Goal: Task Accomplishment & Management: Use online tool/utility

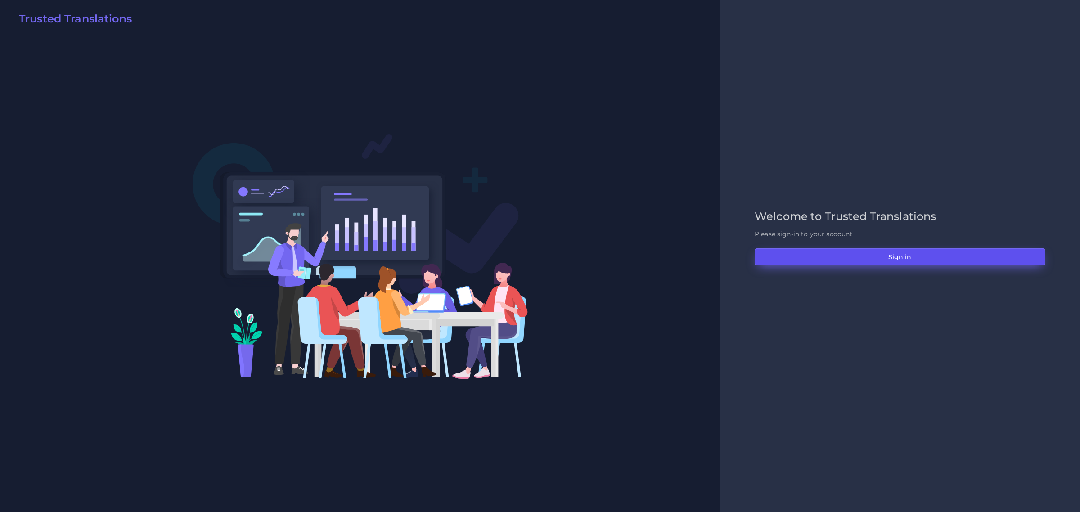
click at [889, 256] on button "Sign in" at bounding box center [900, 256] width 291 height 17
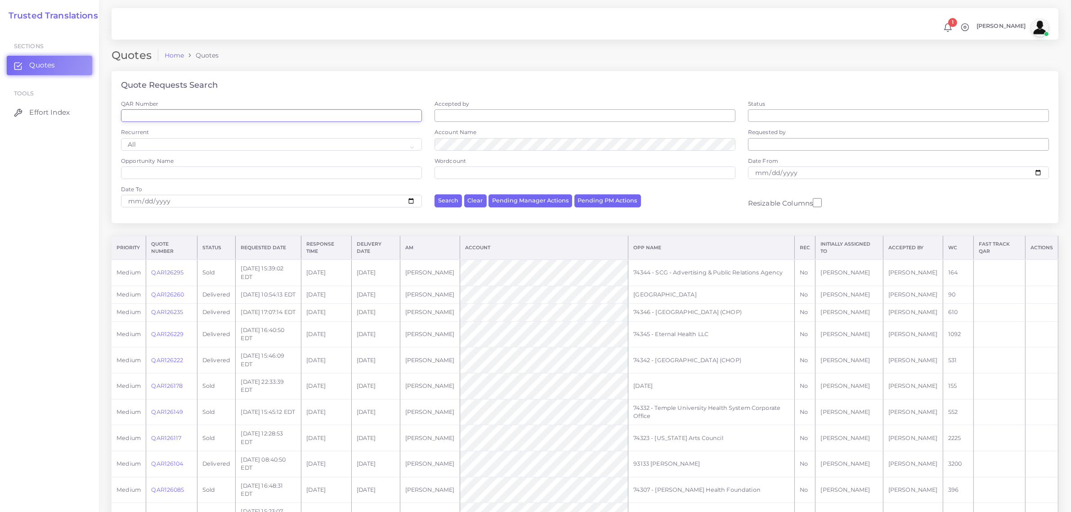
click at [198, 120] on input "QAR Number" at bounding box center [271, 115] width 301 height 13
paste input "QAR125675"
type input "QAR125675"
click at [435, 194] on button "Search" at bounding box center [448, 200] width 27 height 13
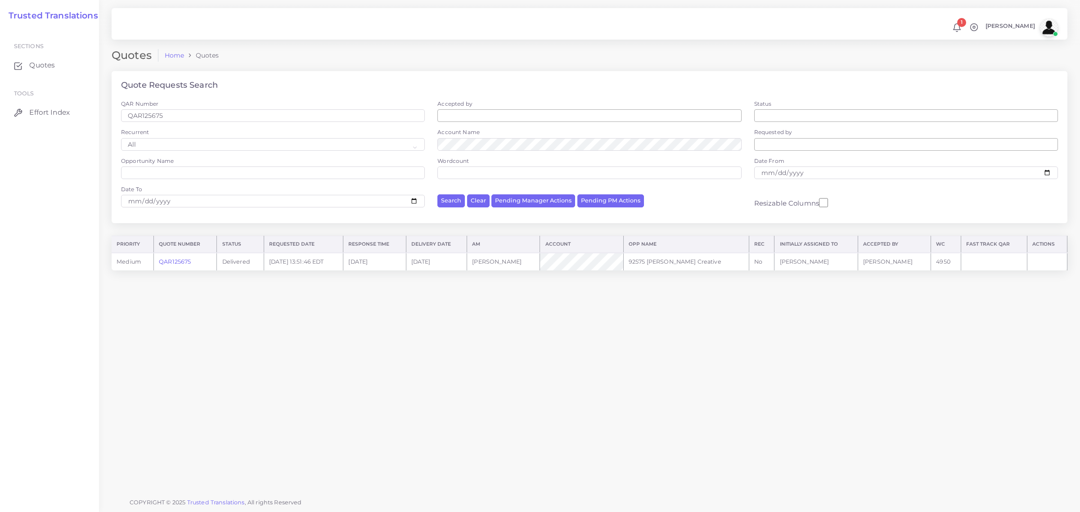
click at [179, 260] on link "QAR125675" at bounding box center [175, 261] width 32 height 7
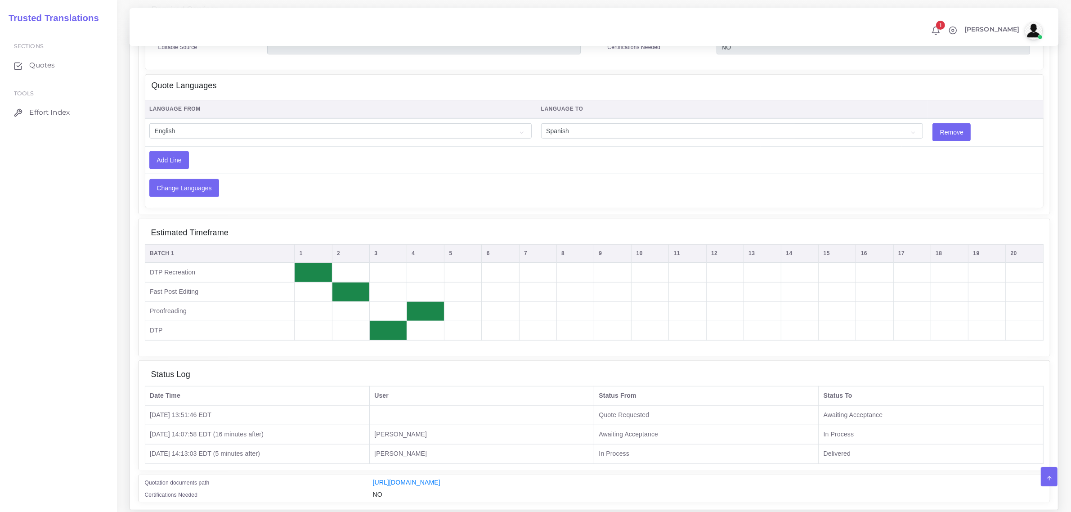
scroll to position [623, 0]
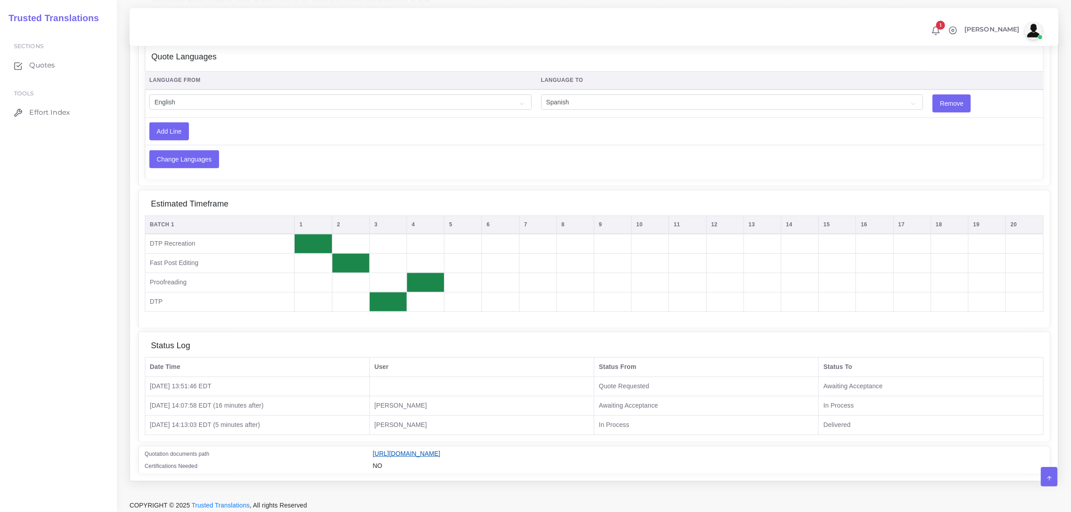
click at [441, 450] on link "[URL][DOMAIN_NAME]" at bounding box center [406, 453] width 67 height 7
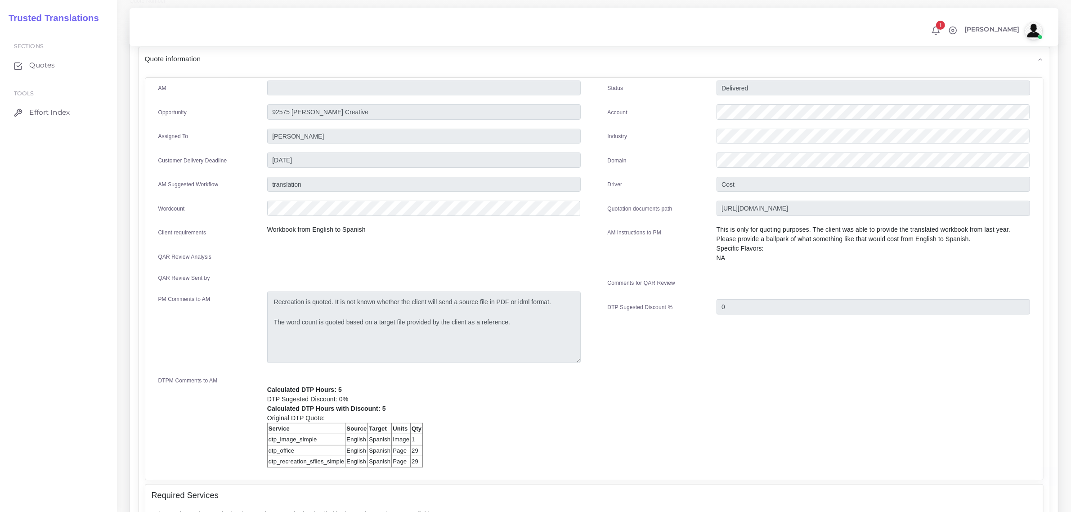
scroll to position [0, 0]
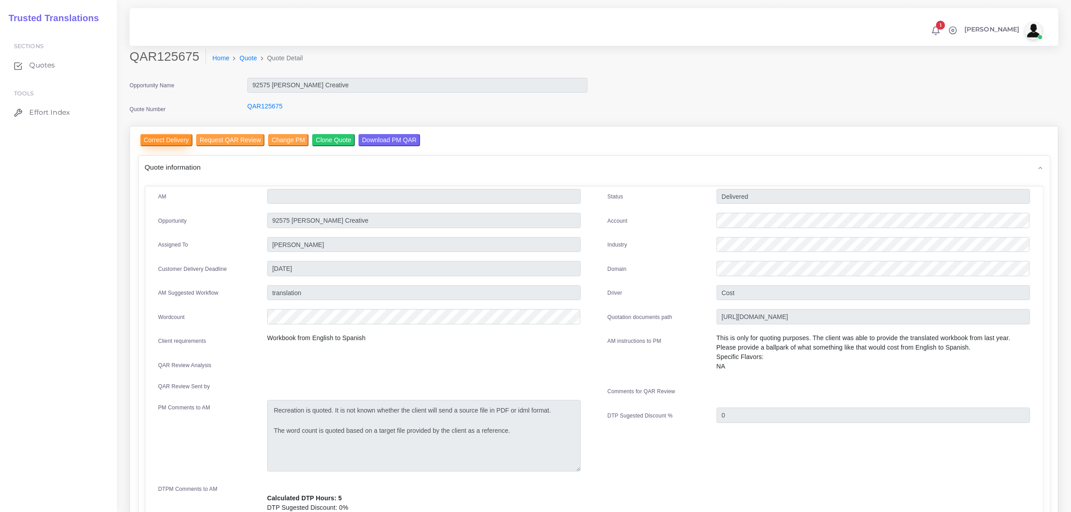
click at [151, 136] on input "Correct Delivery" at bounding box center [166, 140] width 52 height 12
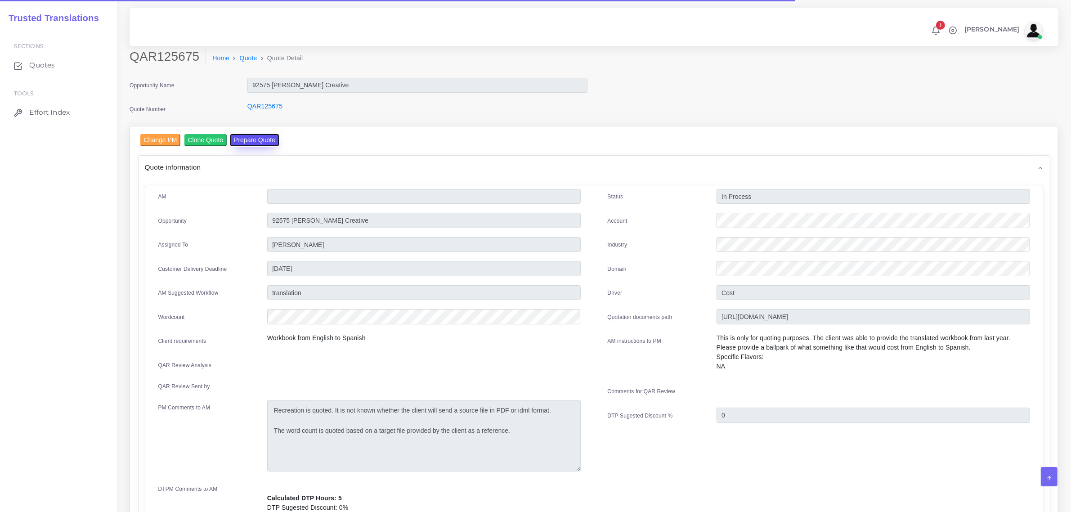
click at [250, 143] on button "Prepare Quote" at bounding box center [254, 140] width 49 height 12
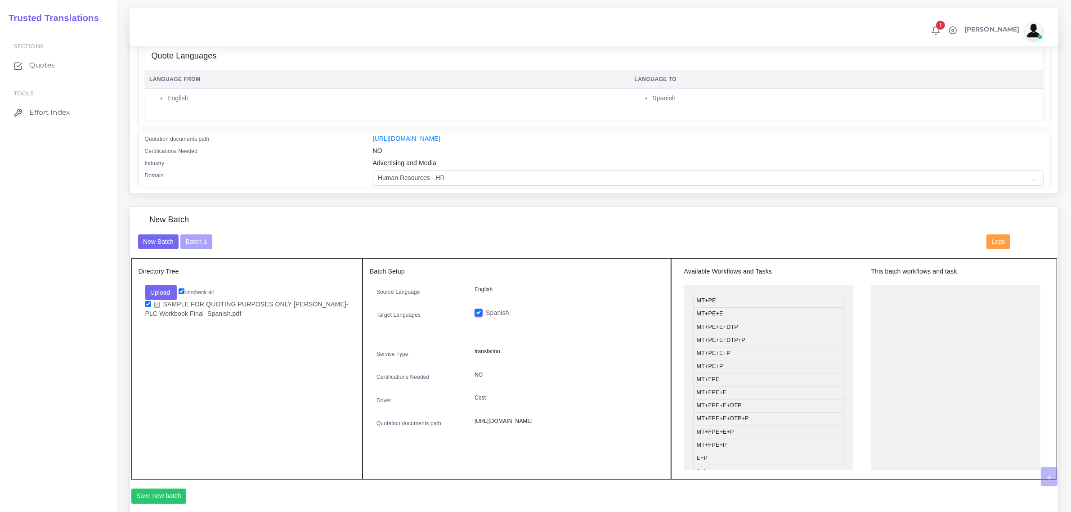
scroll to position [225, 0]
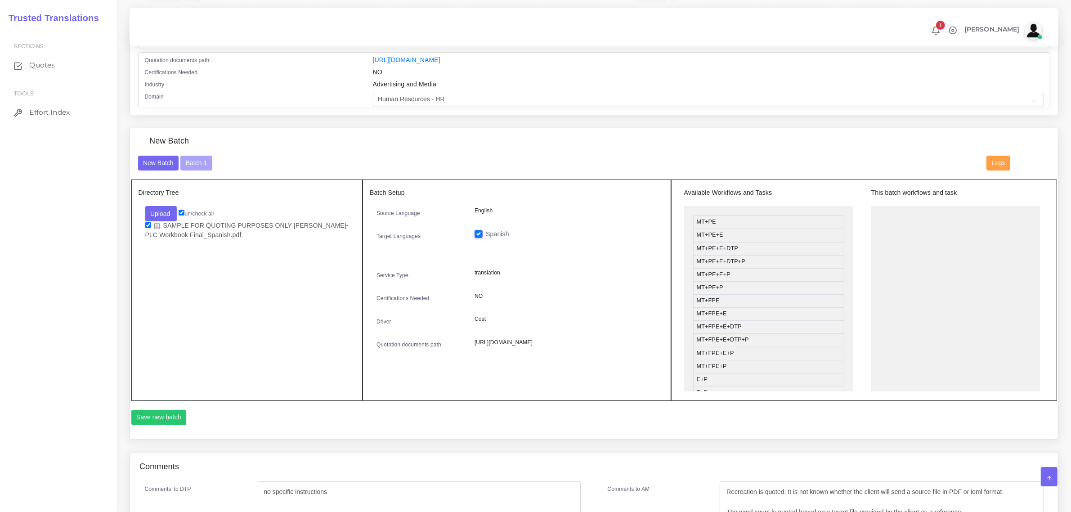
click at [147, 221] on li "SAMPLE FOR QUOTING PURPOSES ONLY [PERSON_NAME]-PLC Workbook Final_Spanish.pdf" at bounding box center [247, 230] width 204 height 19
click at [161, 212] on button "Upload" at bounding box center [161, 213] width 32 height 15
click at [195, 162] on button "Batch 1" at bounding box center [195, 163] width 31 height 15
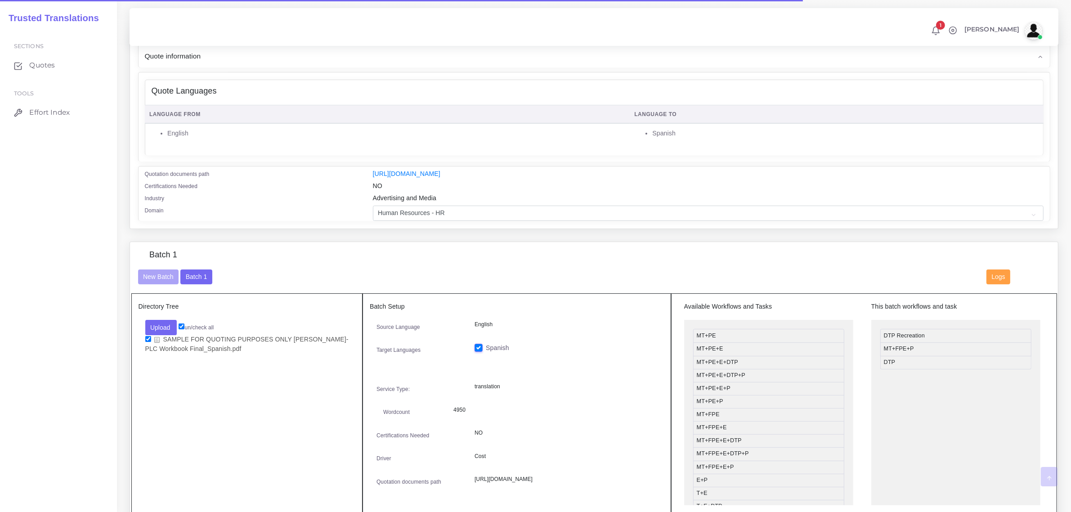
scroll to position [112, 0]
click at [170, 327] on button "Upload" at bounding box center [161, 326] width 32 height 15
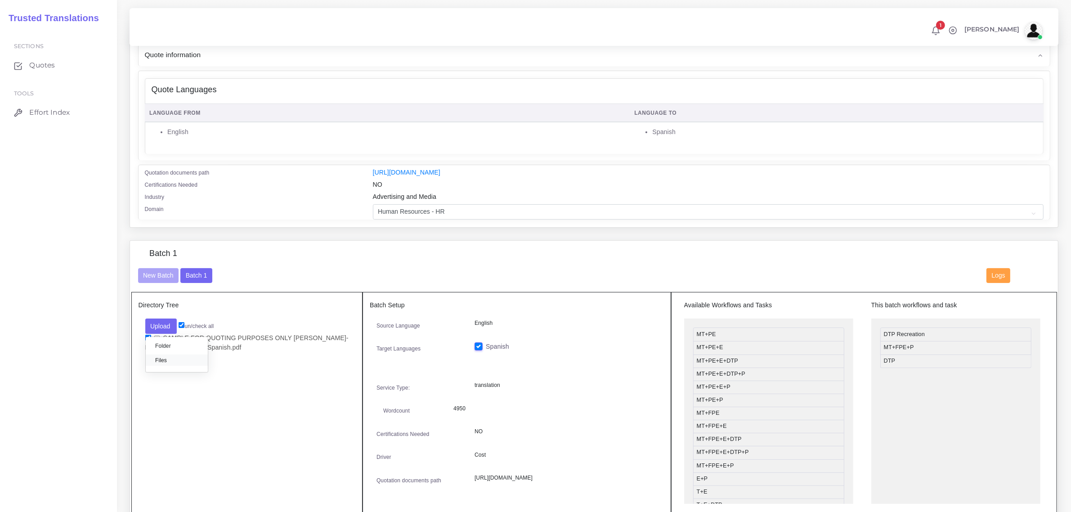
click at [172, 356] on label "Files" at bounding box center [177, 360] width 62 height 11
click at [147, 357] on input "checkbox" at bounding box center [148, 357] width 6 height 6
checkbox input "true"
click at [149, 337] on input "checkbox" at bounding box center [148, 338] width 6 height 6
checkbox input "false"
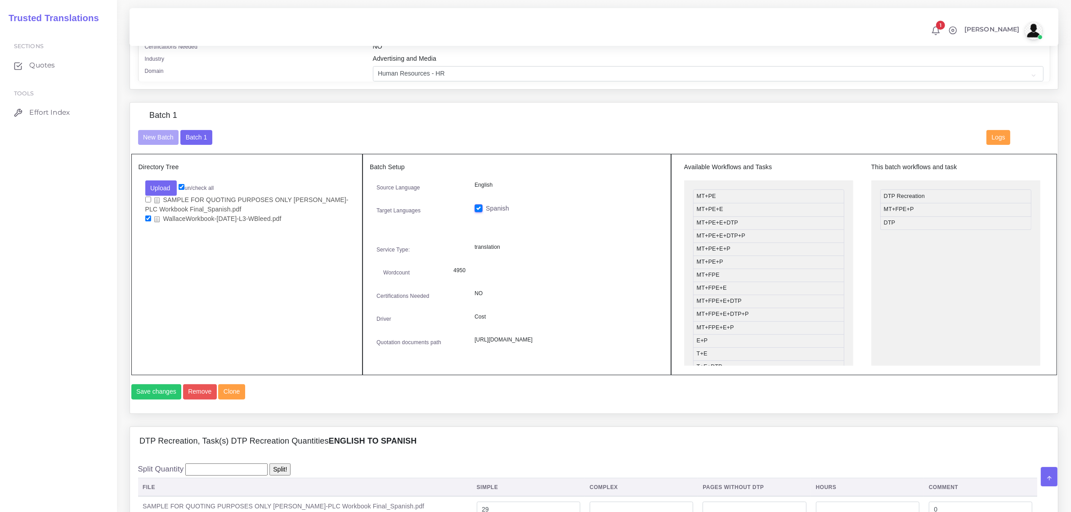
scroll to position [270, 0]
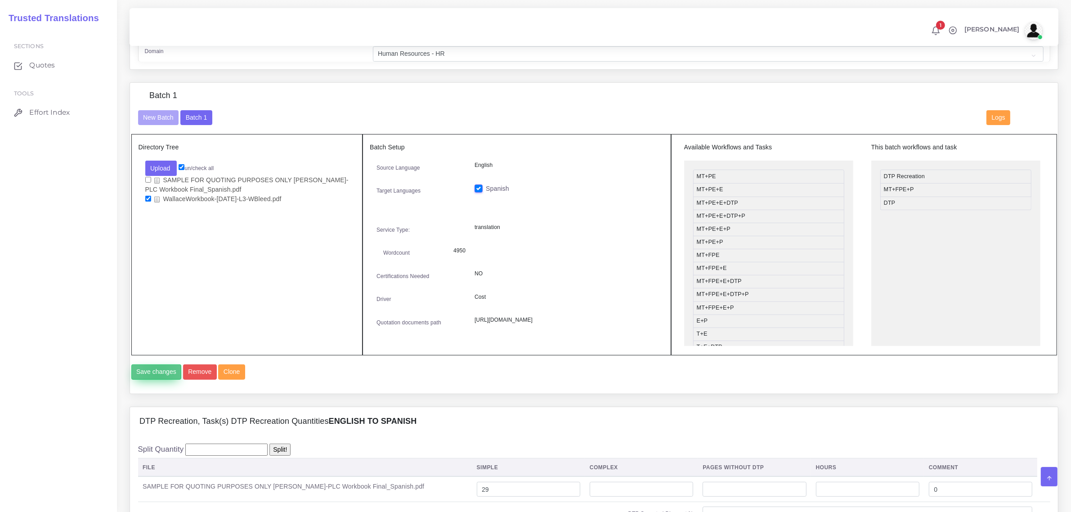
click at [157, 380] on button "Save changes" at bounding box center [156, 371] width 50 height 15
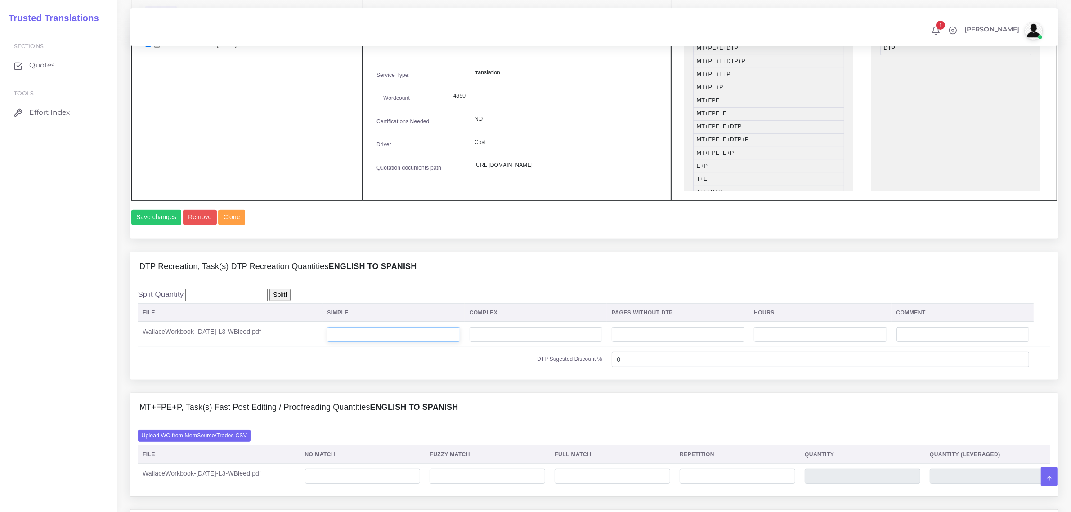
click at [385, 342] on input "number" at bounding box center [393, 334] width 133 height 15
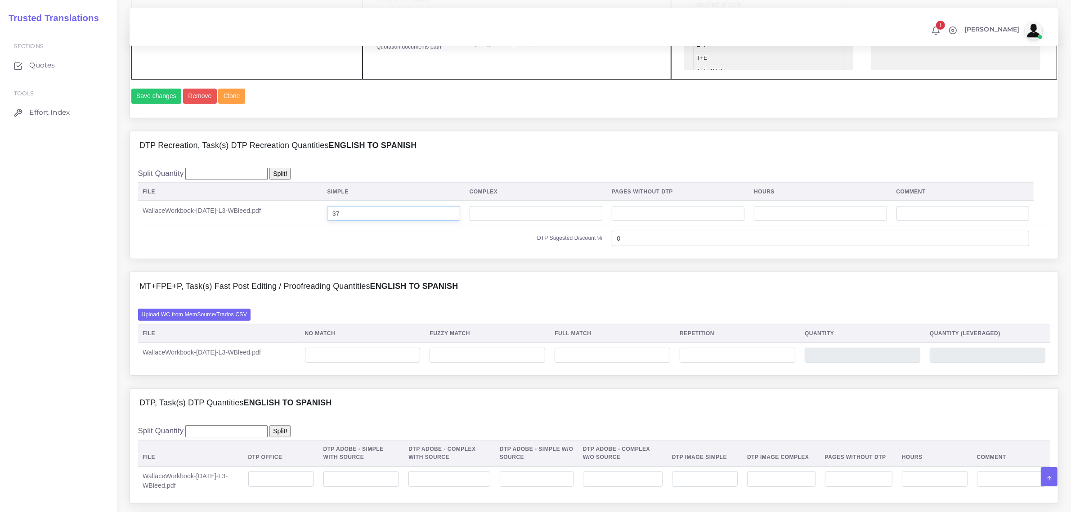
scroll to position [620, 0]
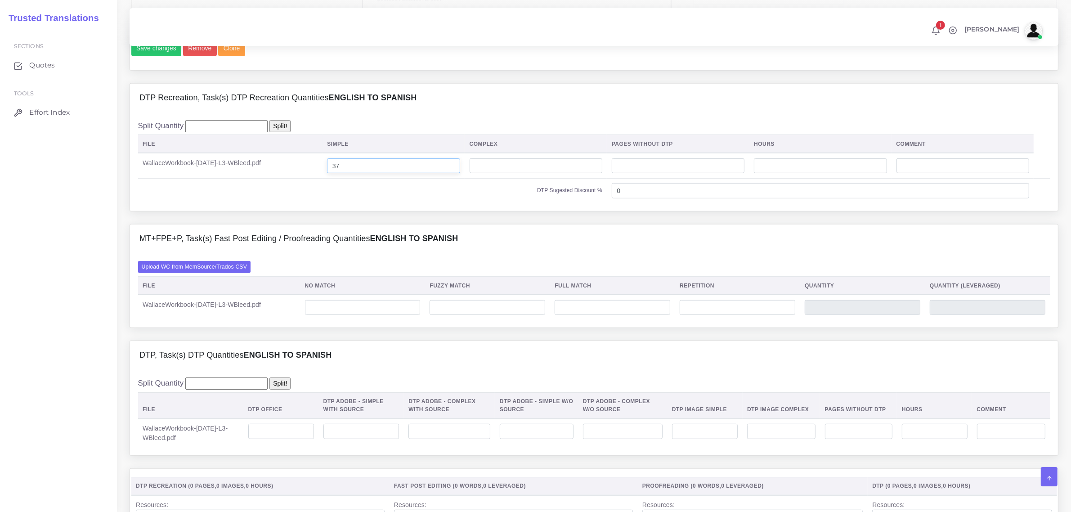
type input "37"
click at [384, 315] on input "number" at bounding box center [363, 307] width 116 height 15
type input "0"
click at [711, 315] on input "number" at bounding box center [738, 307] width 116 height 15
type input "250"
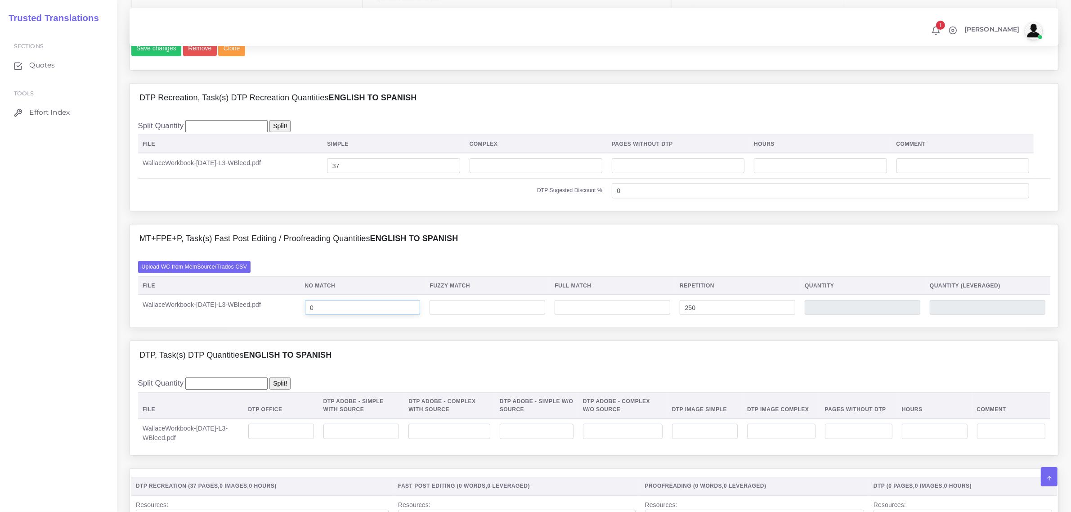
type input "250"
type input "62"
drag, startPoint x: 343, startPoint y: 325, endPoint x: 332, endPoint y: 325, distance: 11.2
click at [332, 320] on td "0" at bounding box center [362, 307] width 125 height 25
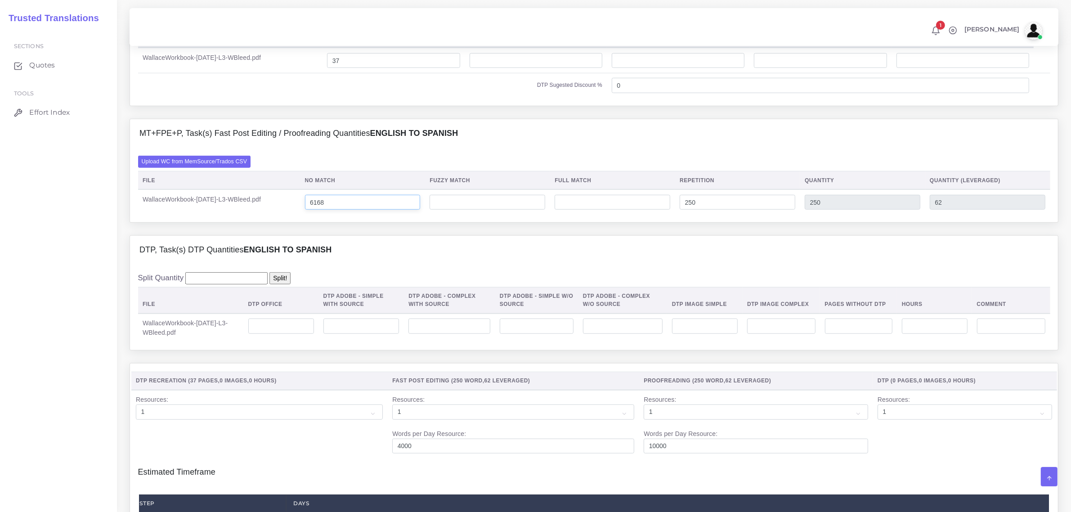
scroll to position [732, 0]
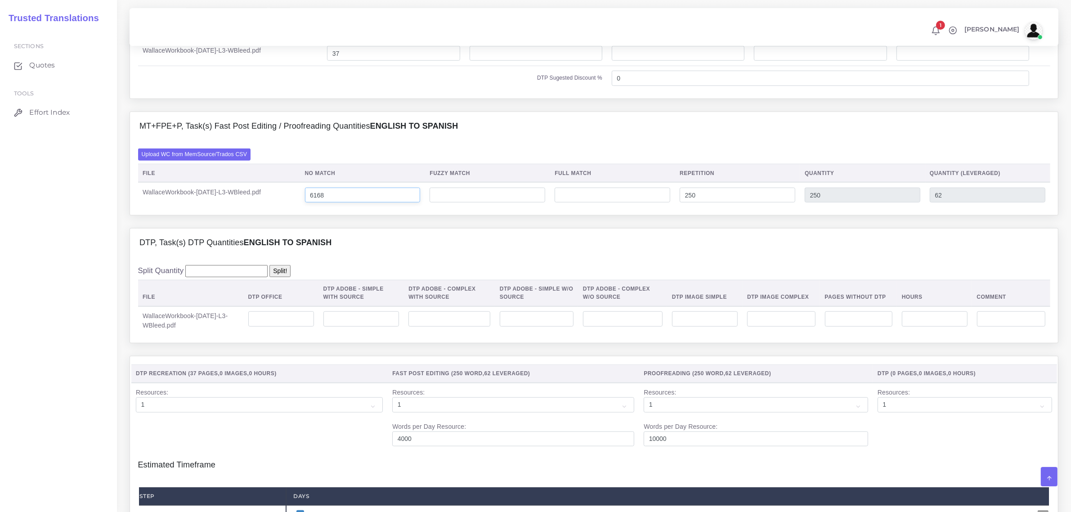
type input "6168"
type input "6418"
type input "6230"
click at [382, 327] on input "number" at bounding box center [362, 318] width 76 height 15
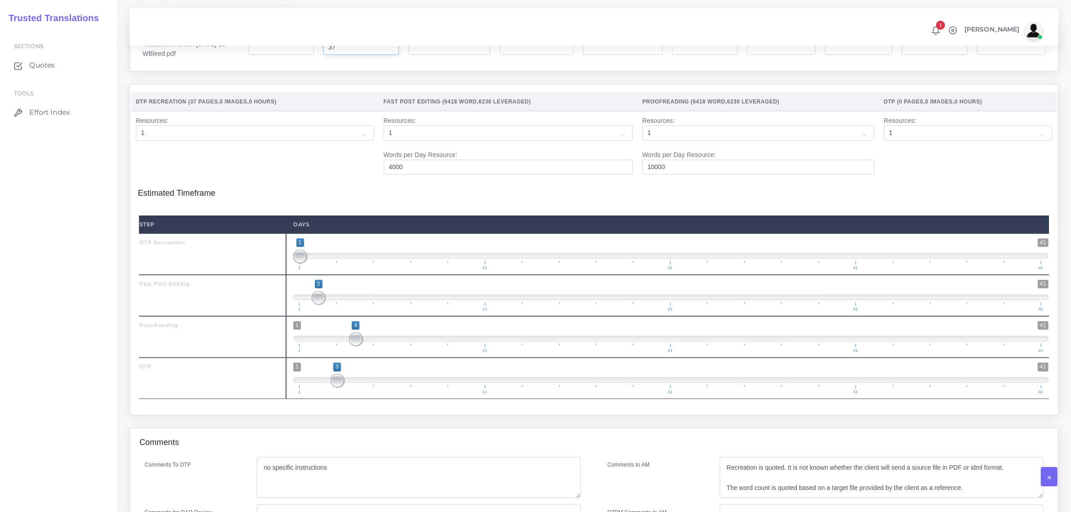
scroll to position [1027, 0]
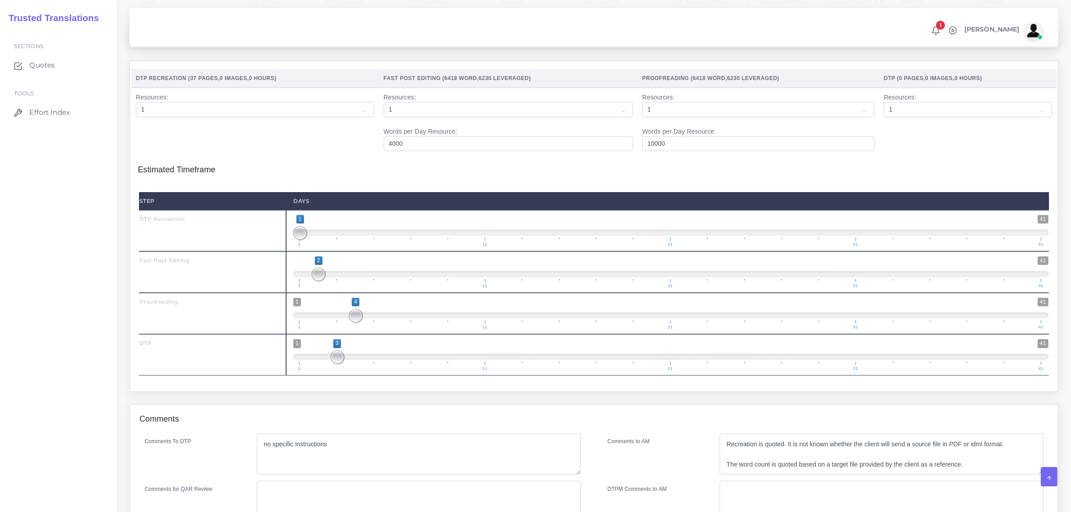
type input "37"
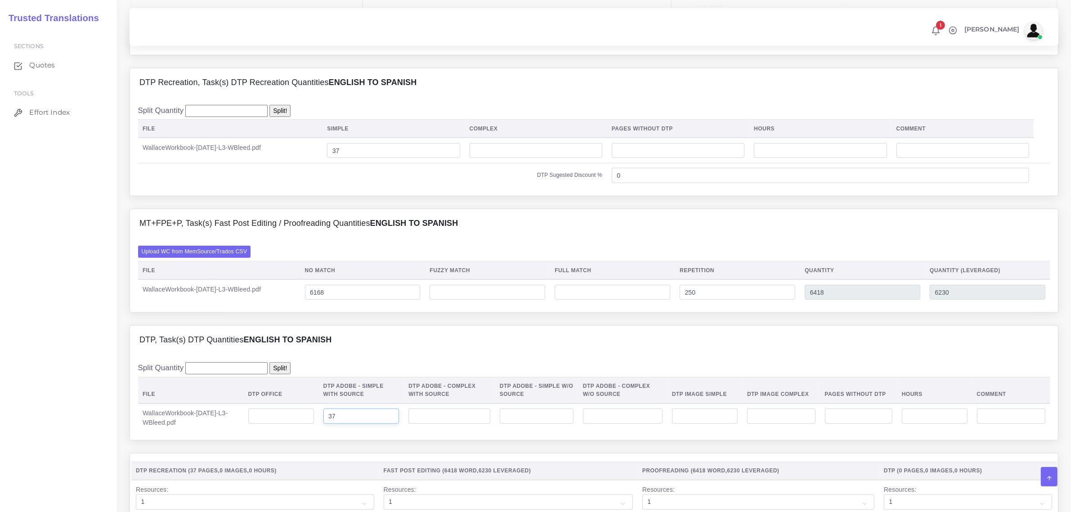
scroll to position [634, 0]
drag, startPoint x: 371, startPoint y: 170, endPoint x: 366, endPoint y: 169, distance: 5.4
click at [366, 160] on input "37" at bounding box center [393, 151] width 133 height 15
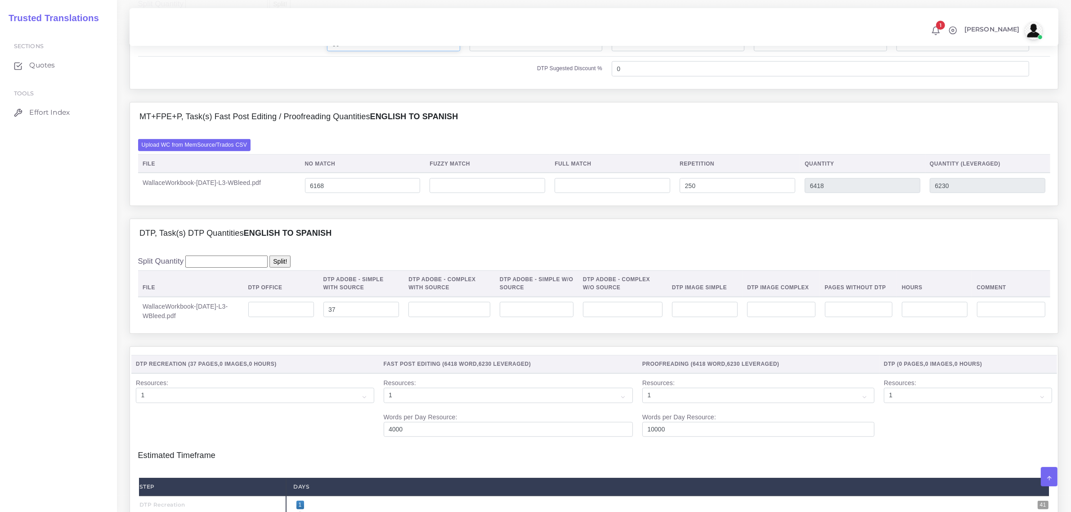
scroll to position [746, 0]
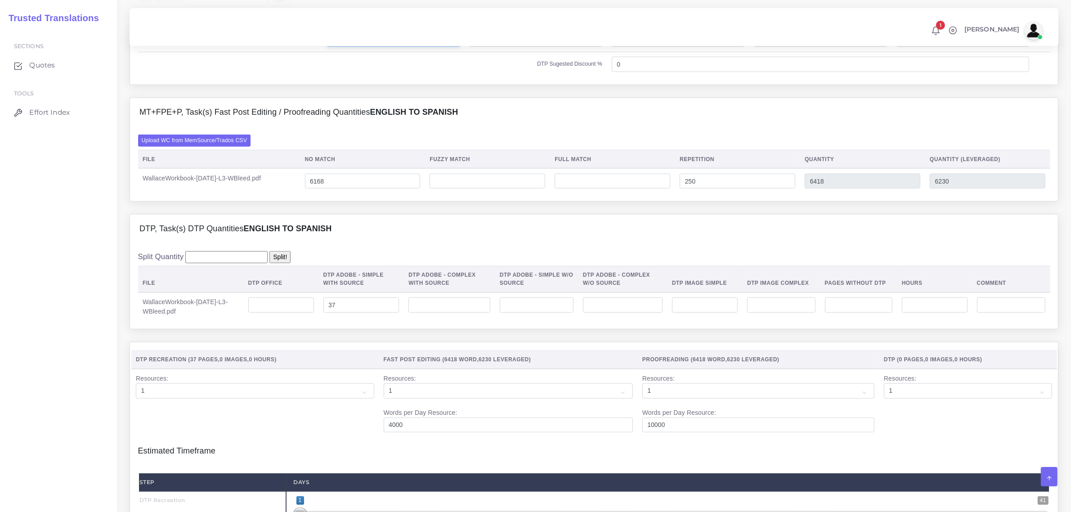
type input "36"
drag, startPoint x: 347, startPoint y: 322, endPoint x: 354, endPoint y: 333, distance: 12.7
click at [345, 313] on input "37" at bounding box center [362, 304] width 76 height 15
type input "36"
click at [714, 313] on input "number" at bounding box center [705, 304] width 66 height 15
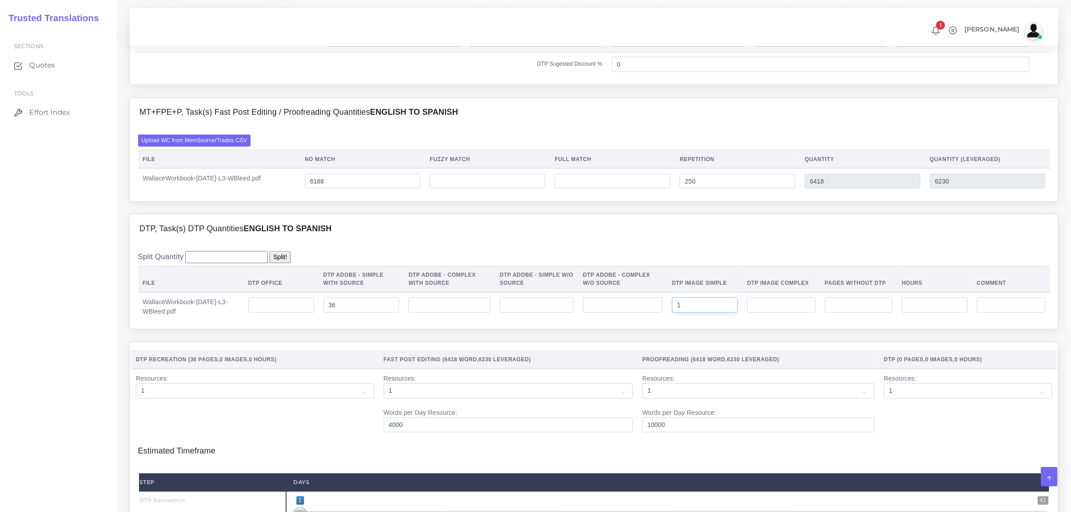
type input "1"
click at [774, 313] on input "number" at bounding box center [781, 304] width 68 height 15
type input "1"
click at [700, 313] on input "1" at bounding box center [705, 304] width 66 height 15
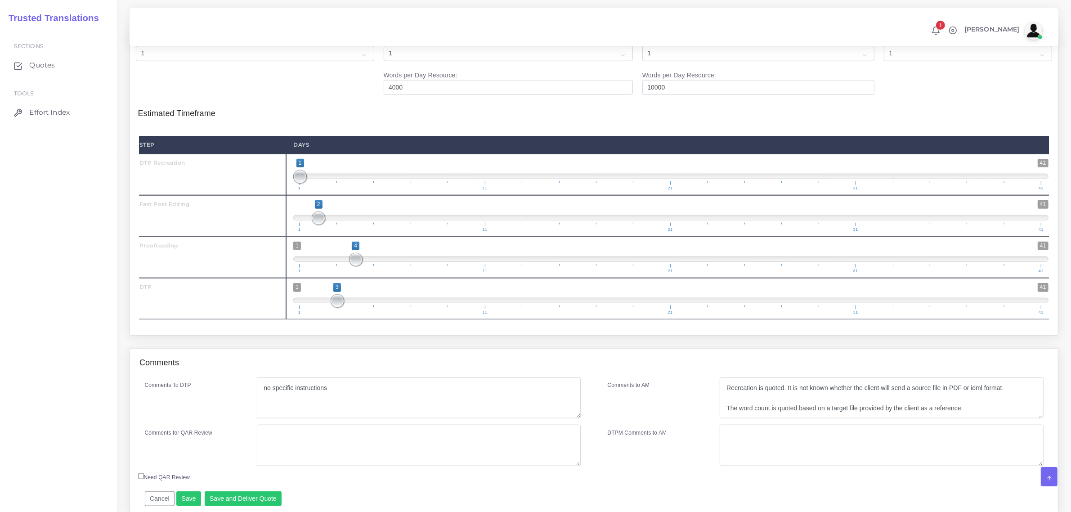
scroll to position [1140, 0]
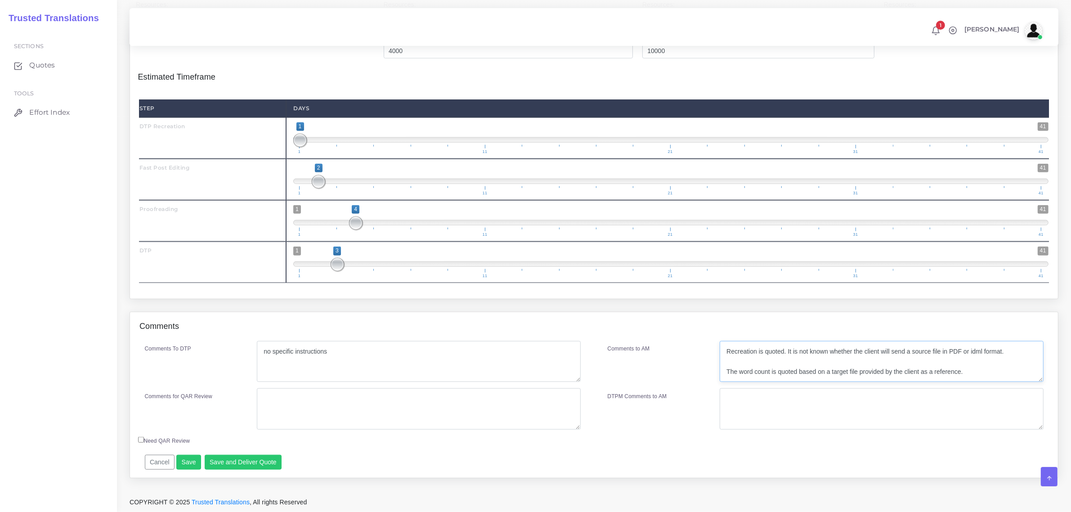
drag, startPoint x: 965, startPoint y: 371, endPoint x: 723, endPoint y: 373, distance: 242.5
click at [723, 370] on textarea "Recreation is quoted. It is not known whether the client will send a source fil…" at bounding box center [882, 361] width 324 height 41
type textarea "Recreation is quoted. It is not known whether the client will send a source fil…"
click at [250, 464] on button "Save and Deliver Quote" at bounding box center [243, 462] width 77 height 15
